Goal: Transaction & Acquisition: Register for event/course

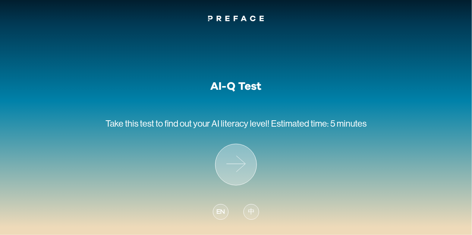
click at [240, 165] on icon at bounding box center [235, 164] width 41 height 41
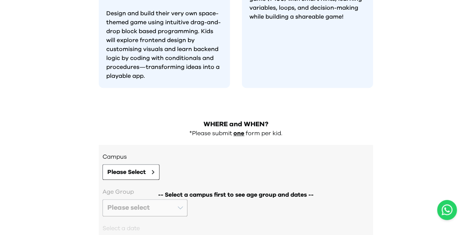
scroll to position [805, 0]
